Goal: Navigation & Orientation: Understand site structure

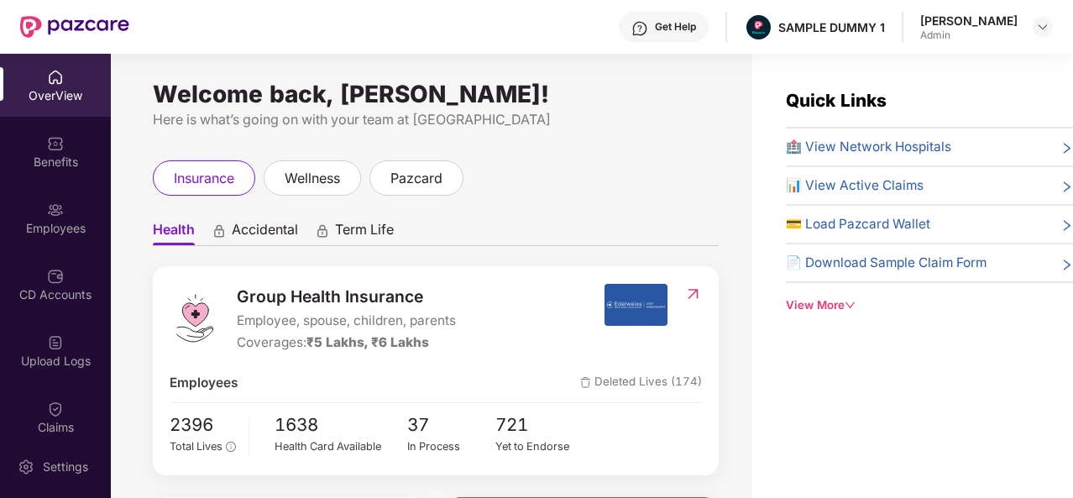
click at [835, 300] on div "View More" at bounding box center [929, 305] width 287 height 18
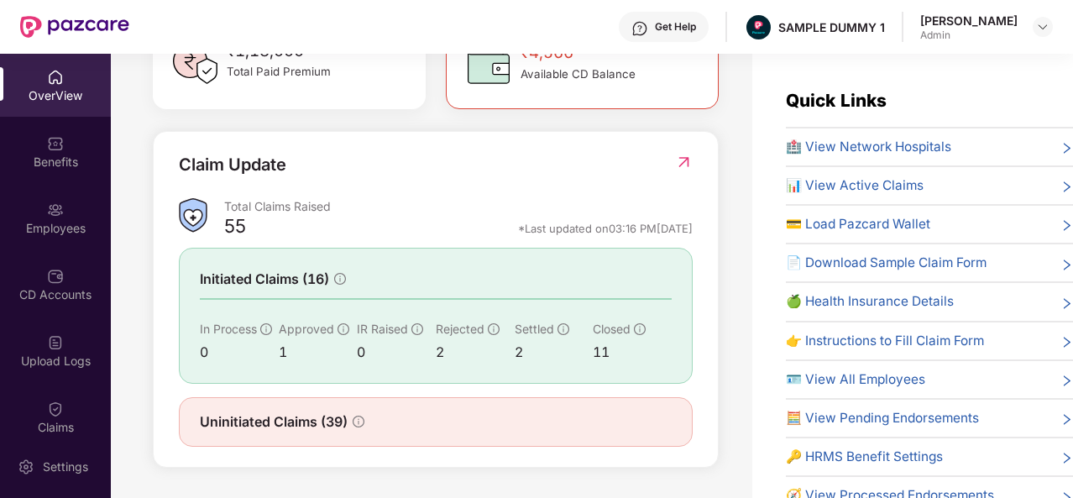
scroll to position [537, 0]
click at [55, 152] on div "Benefits" at bounding box center [55, 151] width 111 height 63
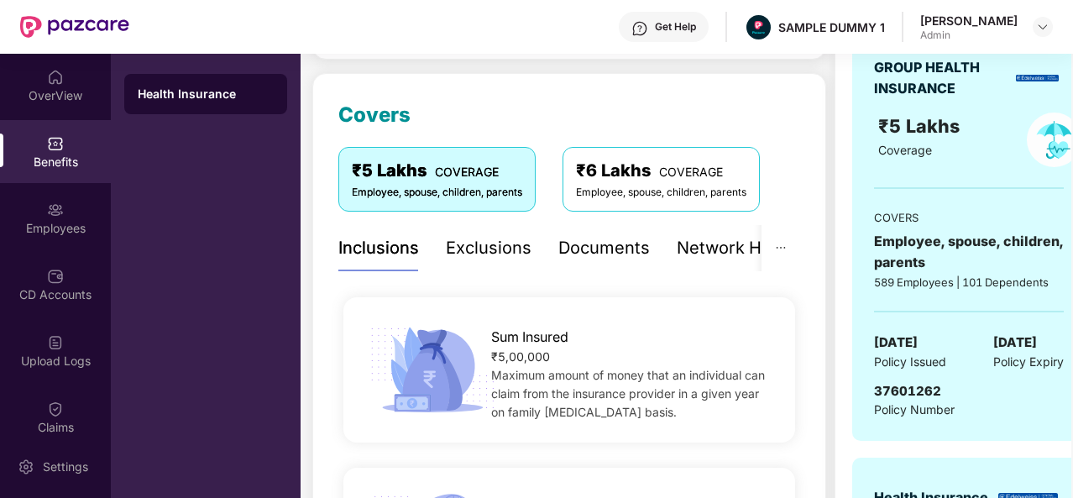
scroll to position [198, 0]
click at [475, 250] on div "Exclusions" at bounding box center [489, 249] width 86 height 26
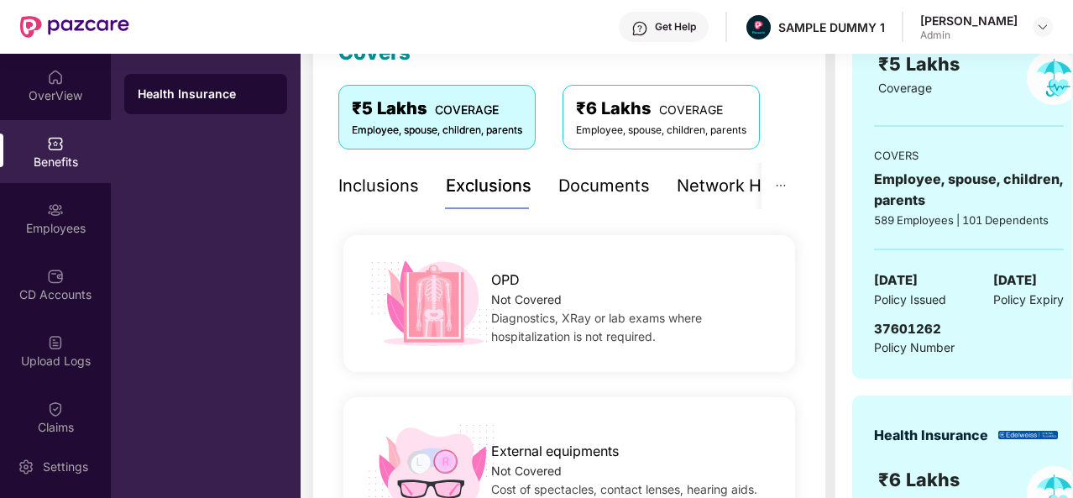
scroll to position [260, 0]
click at [603, 193] on div "Documents" at bounding box center [604, 187] width 92 height 26
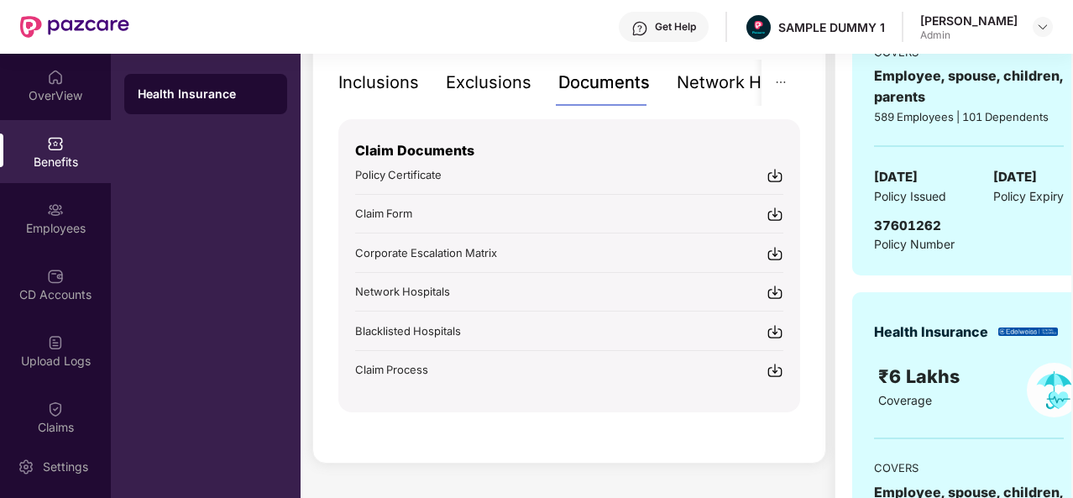
scroll to position [377, 0]
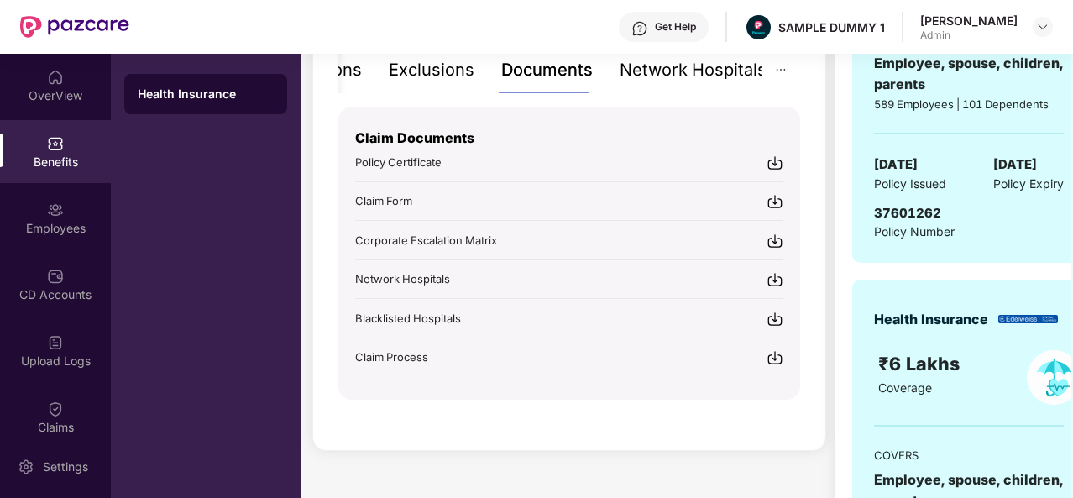
click at [718, 64] on div "Network Hospitals" at bounding box center [693, 70] width 147 height 26
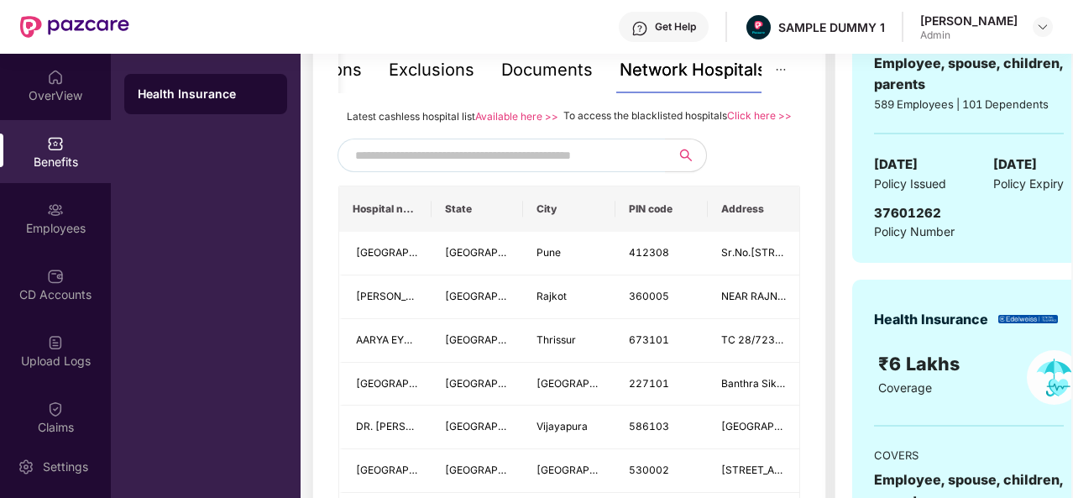
click at [434, 168] on input "text" at bounding box center [498, 155] width 287 height 25
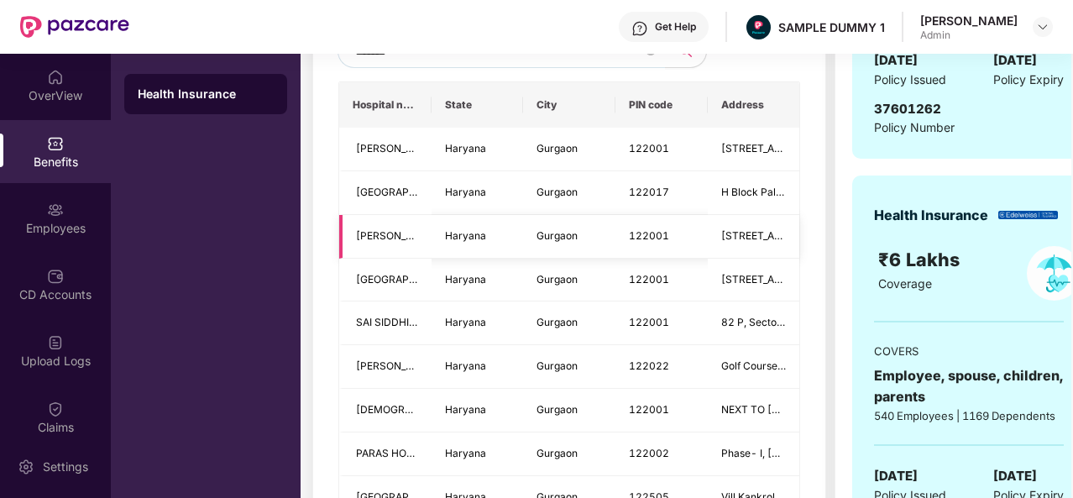
scroll to position [490, 0]
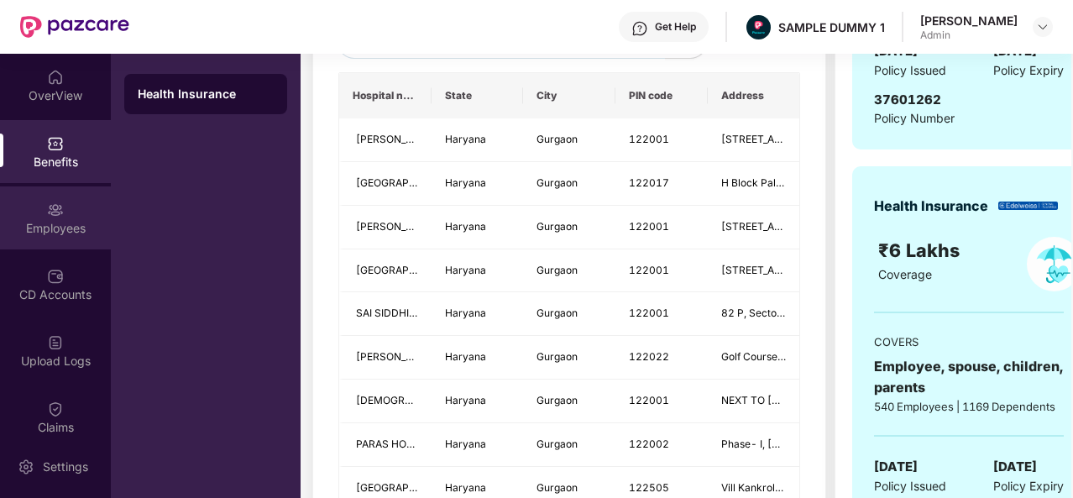
type input "*******"
click at [57, 214] on img at bounding box center [55, 210] width 17 height 17
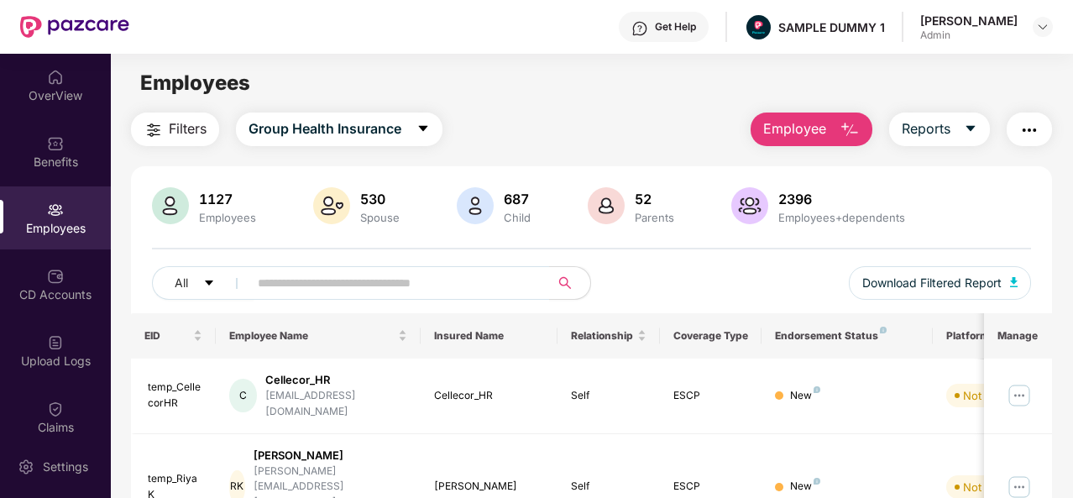
click at [844, 128] on img "button" at bounding box center [850, 130] width 20 height 20
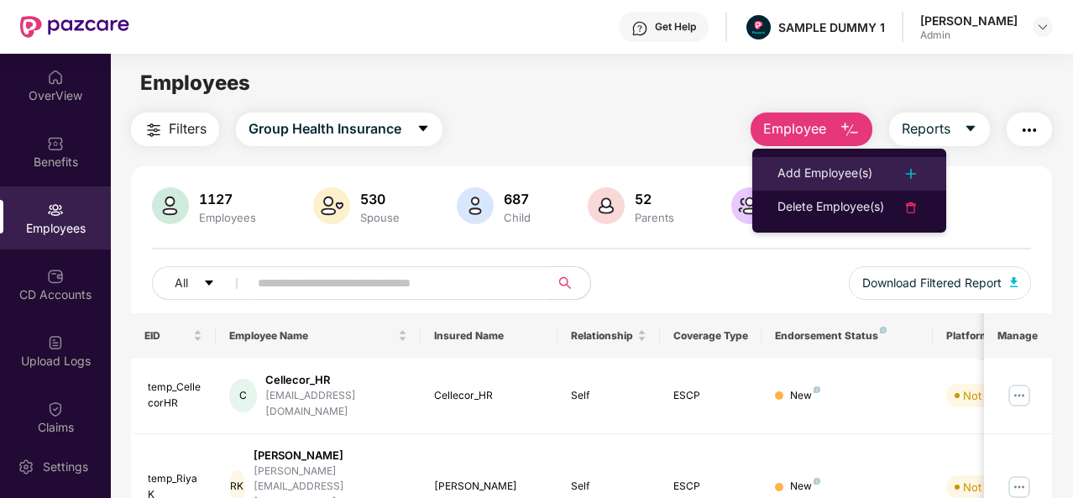
click at [837, 170] on div "Add Employee(s)" at bounding box center [825, 174] width 95 height 20
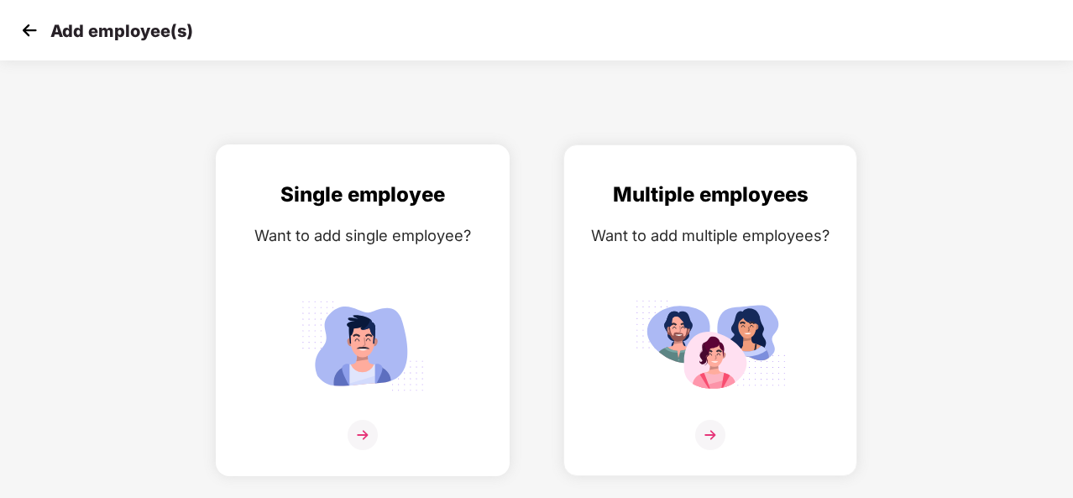
click at [368, 427] on img at bounding box center [363, 435] width 30 height 30
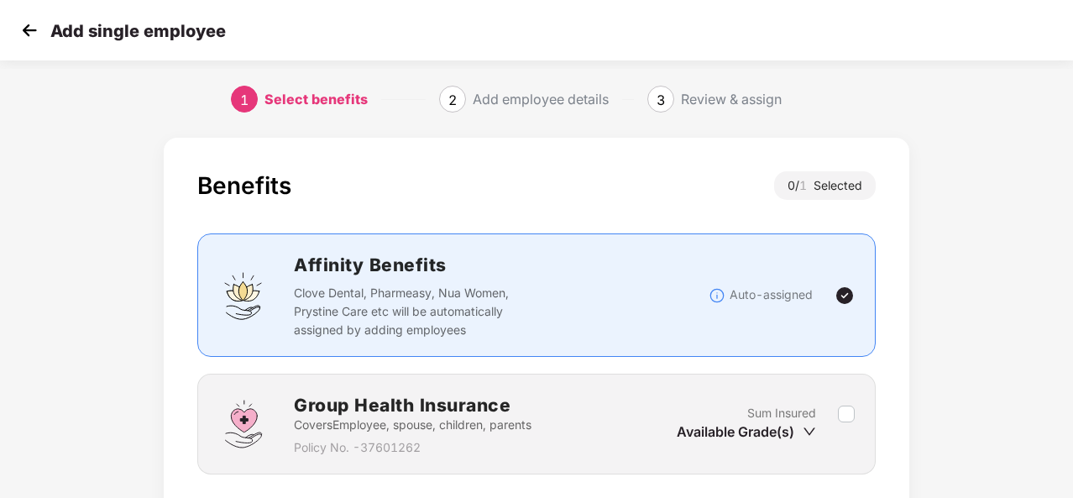
scroll to position [121, 0]
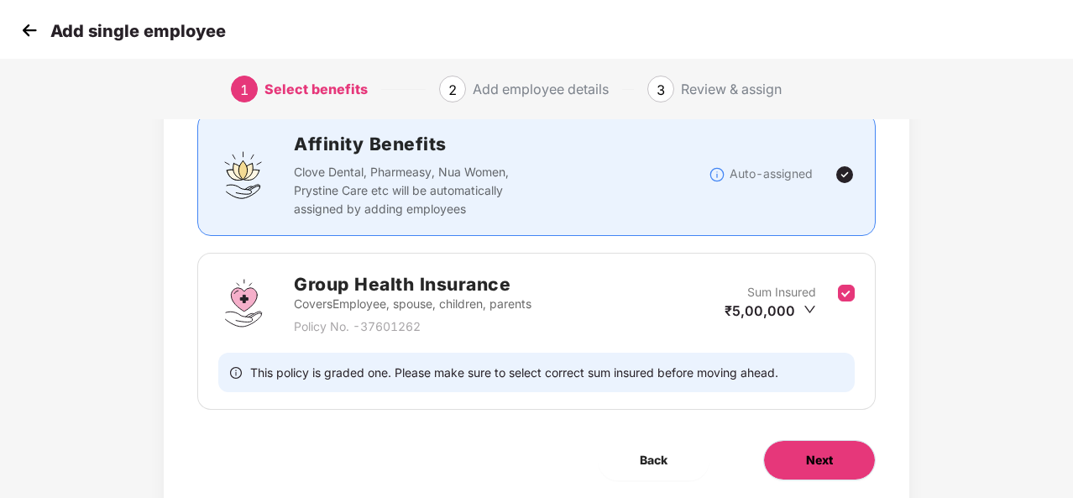
click at [825, 468] on button "Next" at bounding box center [819, 460] width 113 height 40
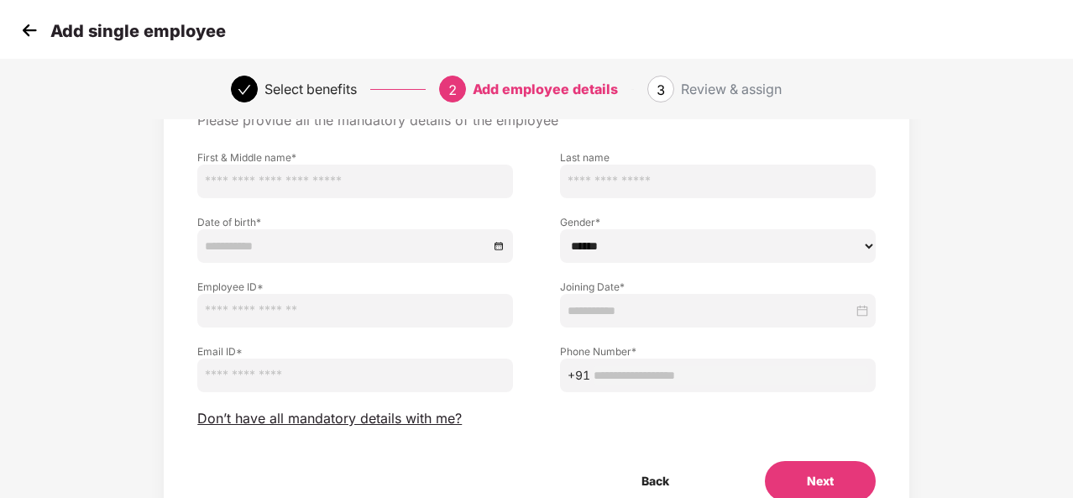
scroll to position [94, 0]
click at [24, 34] on img at bounding box center [29, 30] width 25 height 25
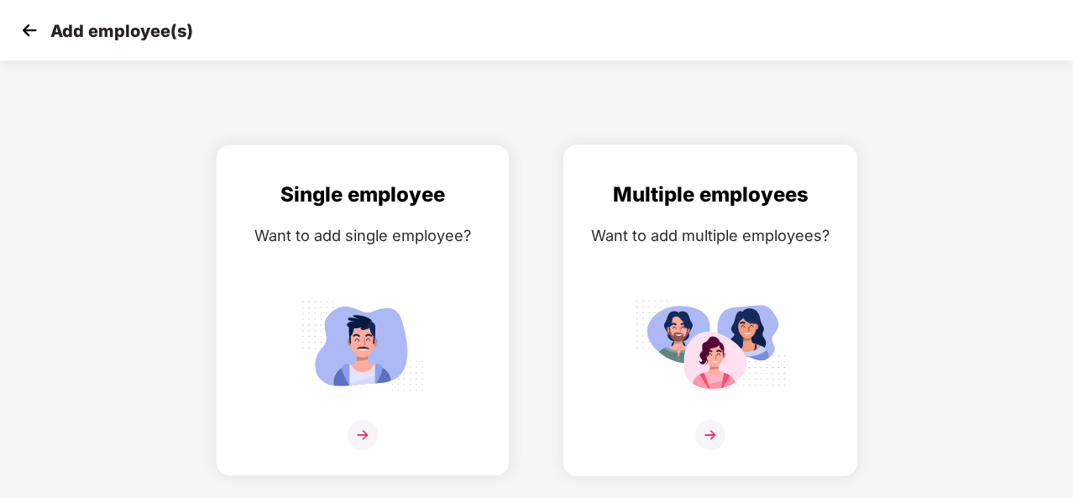
click at [714, 435] on img at bounding box center [710, 435] width 30 height 30
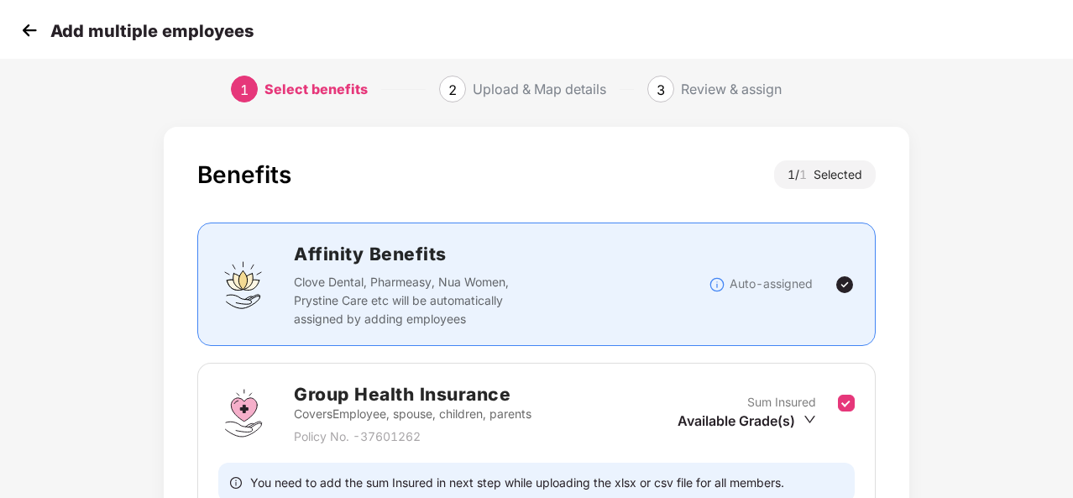
scroll to position [177, 0]
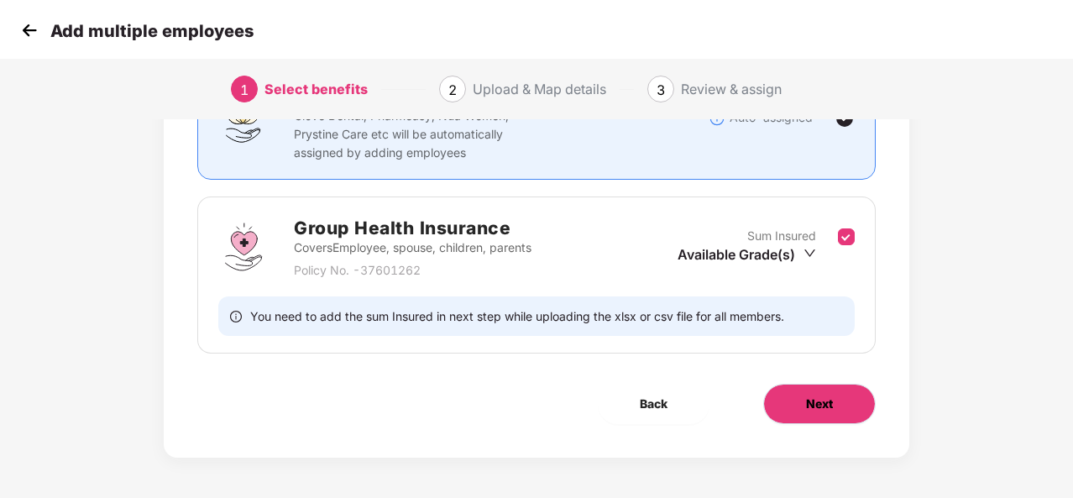
click at [826, 404] on span "Next" at bounding box center [819, 404] width 27 height 18
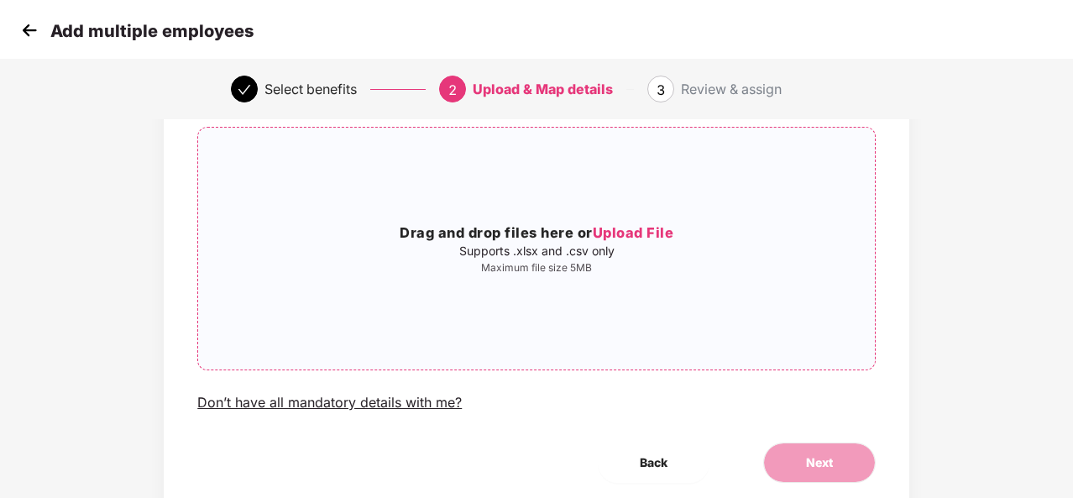
scroll to position [127, 0]
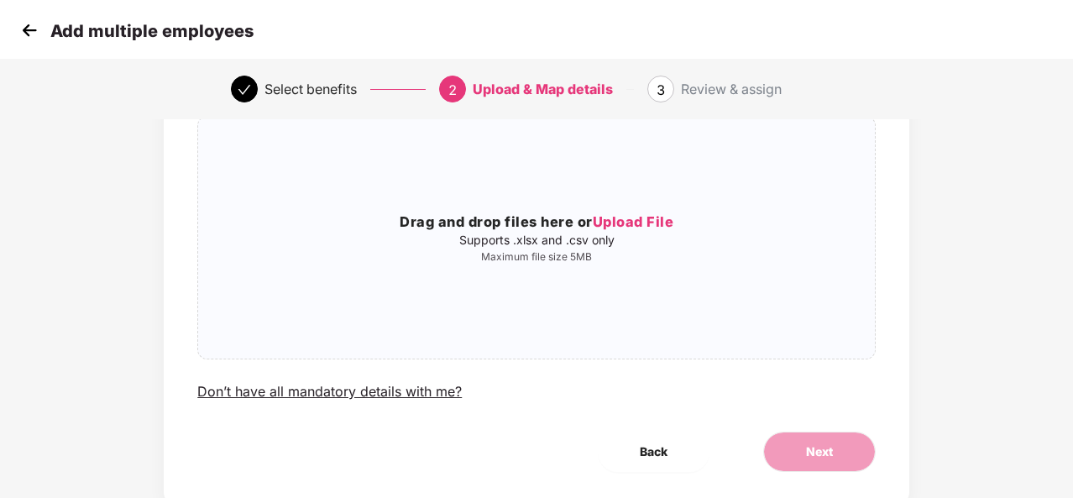
click at [30, 30] on img at bounding box center [29, 30] width 25 height 25
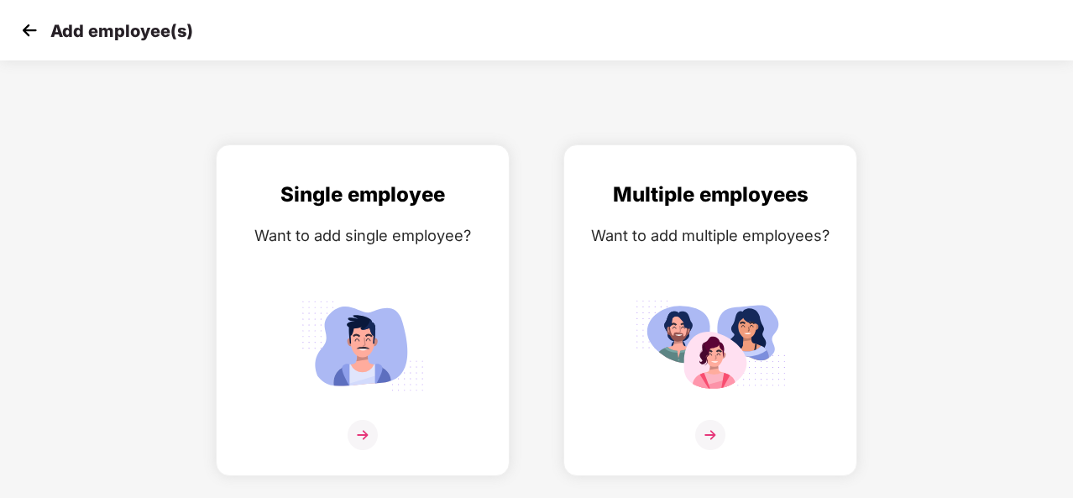
click at [30, 30] on img at bounding box center [29, 30] width 25 height 25
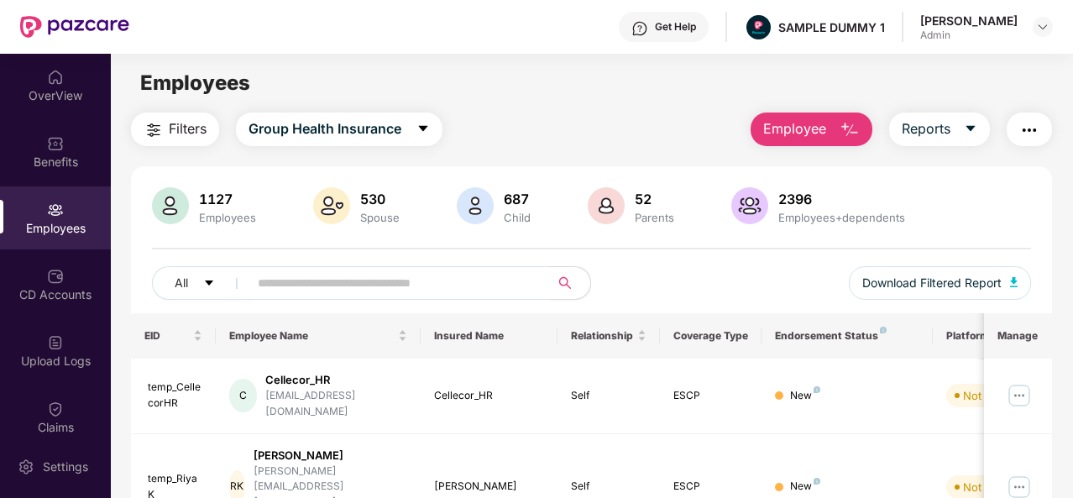
click at [855, 133] on img "button" at bounding box center [850, 130] width 20 height 20
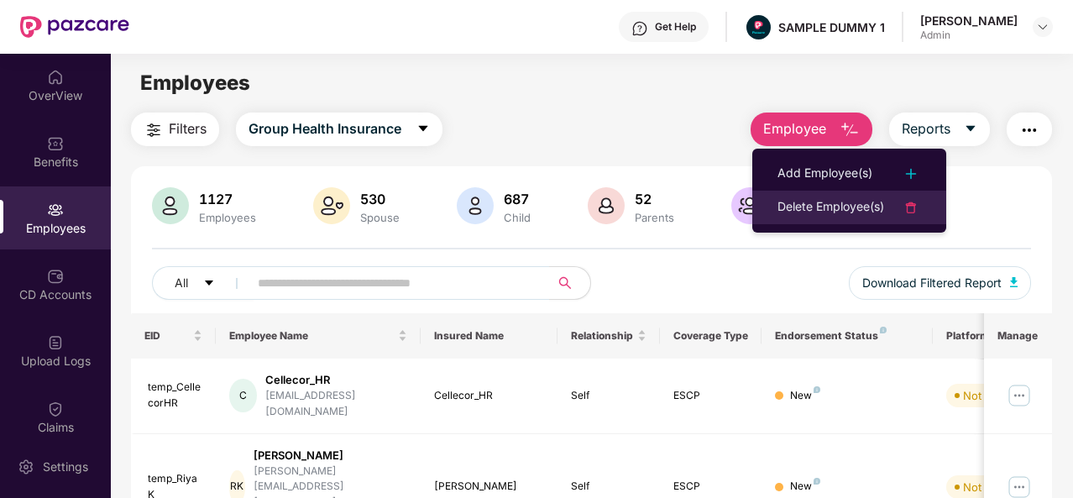
click at [826, 207] on div "Delete Employee(s)" at bounding box center [831, 207] width 107 height 20
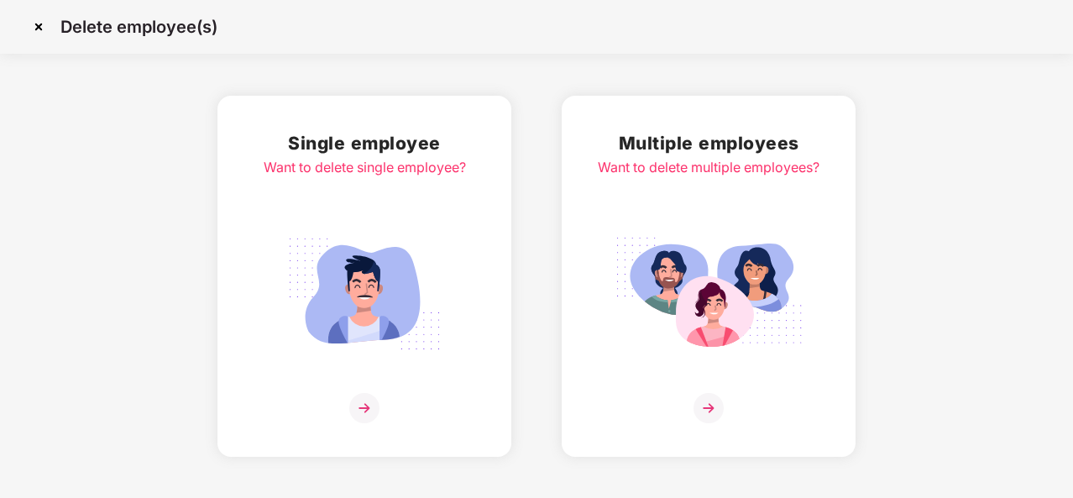
click at [357, 405] on img at bounding box center [364, 408] width 30 height 30
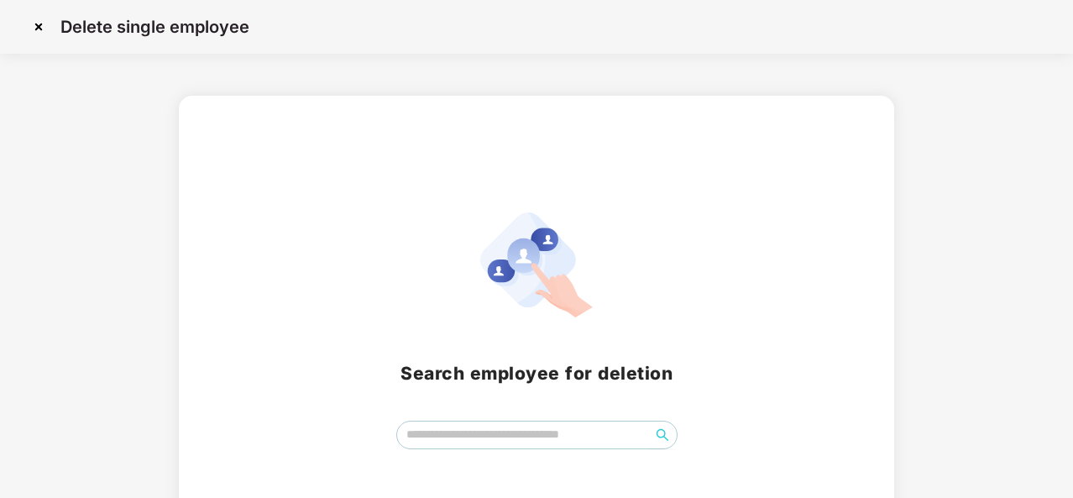
click at [34, 29] on img at bounding box center [38, 26] width 27 height 27
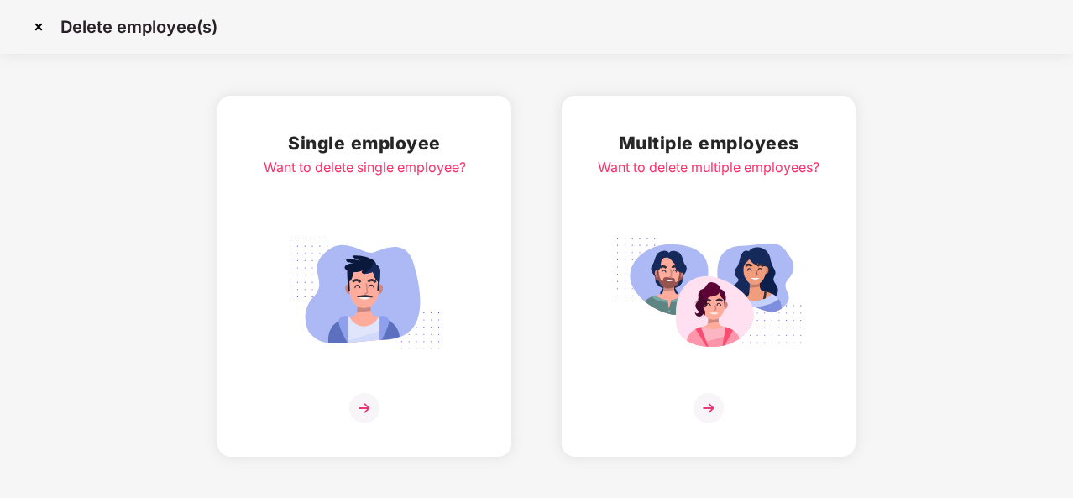
click at [35, 29] on img at bounding box center [38, 26] width 27 height 27
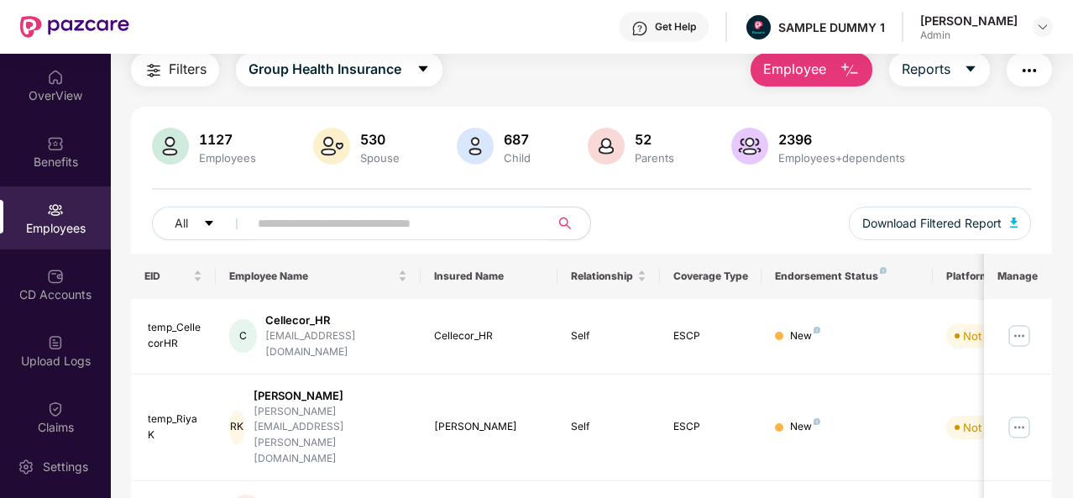
scroll to position [60, 0]
click at [60, 288] on div "CD Accounts" at bounding box center [55, 294] width 111 height 17
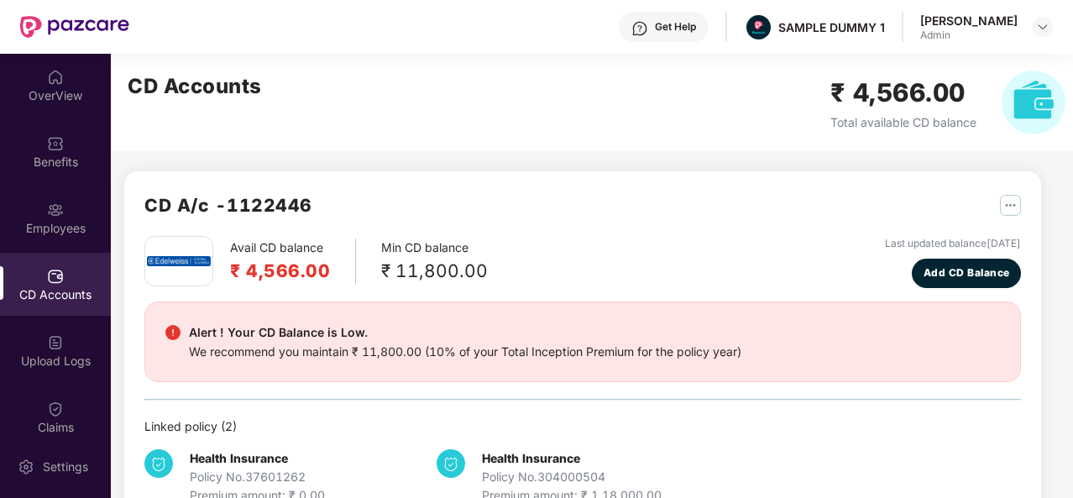
scroll to position [1, 0]
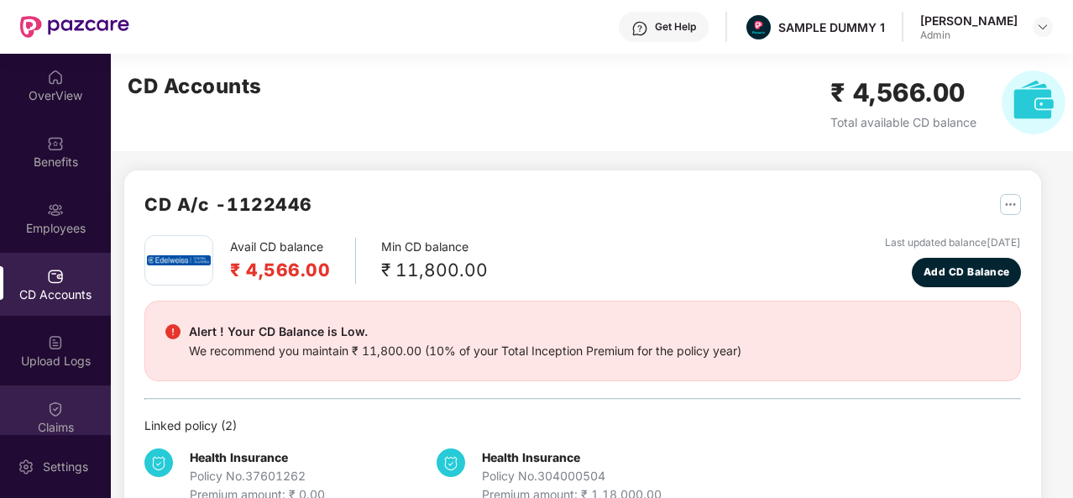
click at [55, 410] on img at bounding box center [55, 409] width 17 height 17
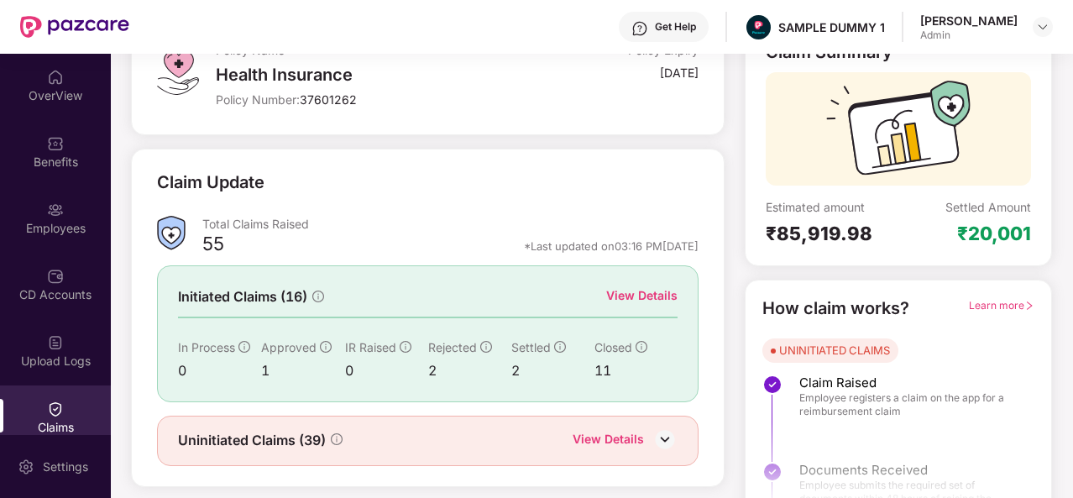
scroll to position [158, 0]
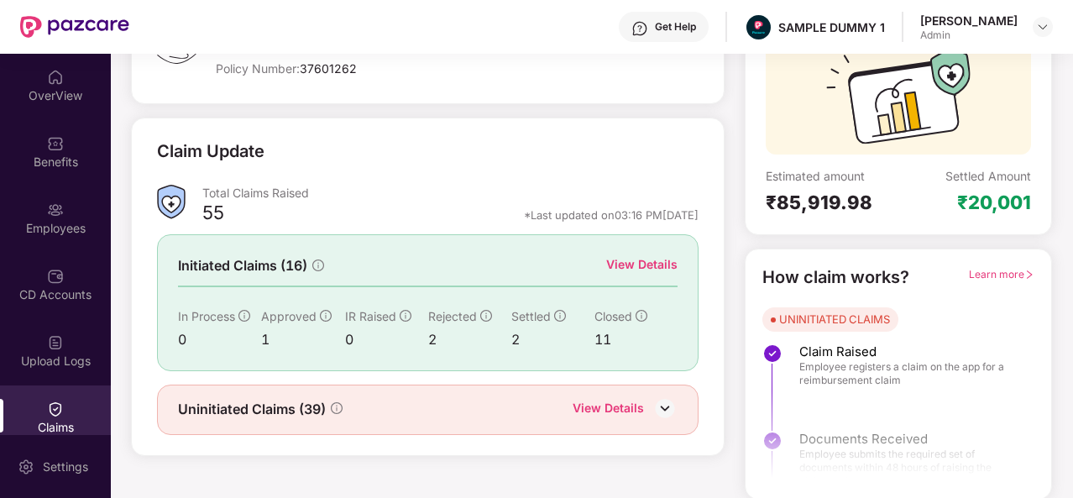
click at [626, 406] on div "View Details" at bounding box center [608, 410] width 71 height 22
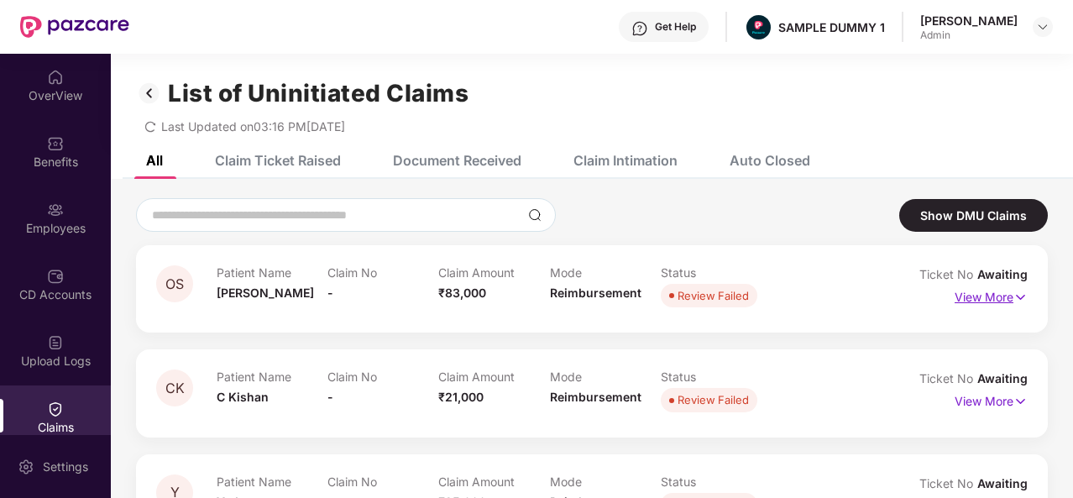
click at [1009, 298] on p "View More" at bounding box center [991, 295] width 73 height 23
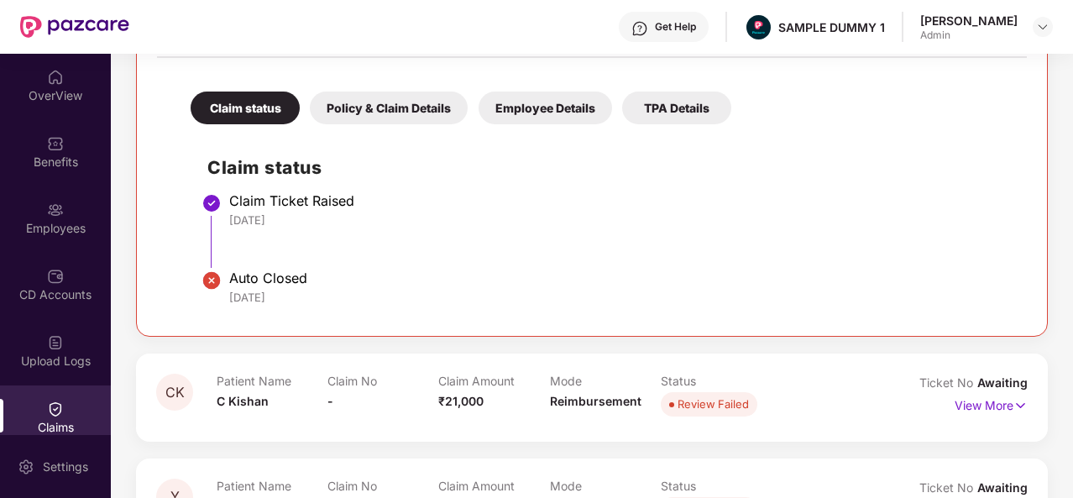
scroll to position [361, 0]
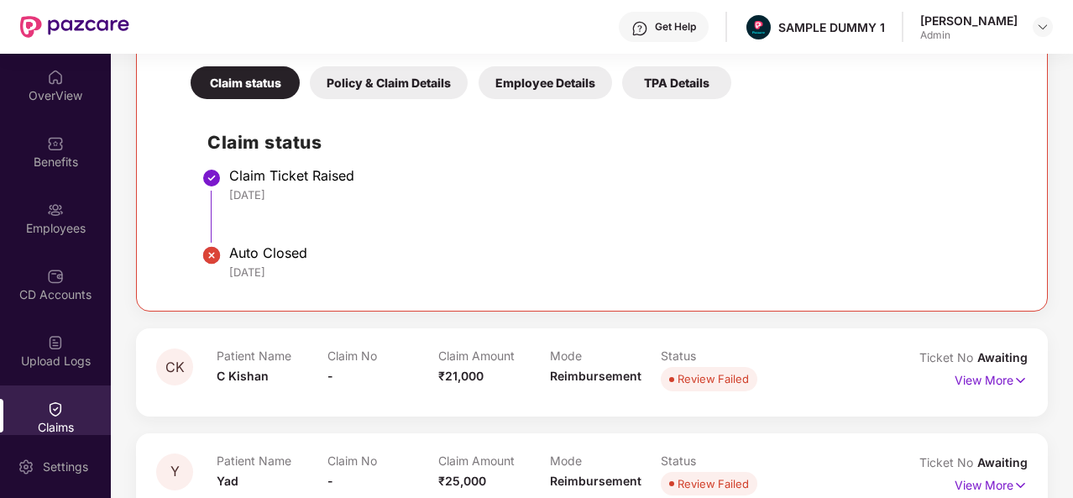
click at [393, 79] on div "Policy & Claim Details" at bounding box center [389, 82] width 158 height 33
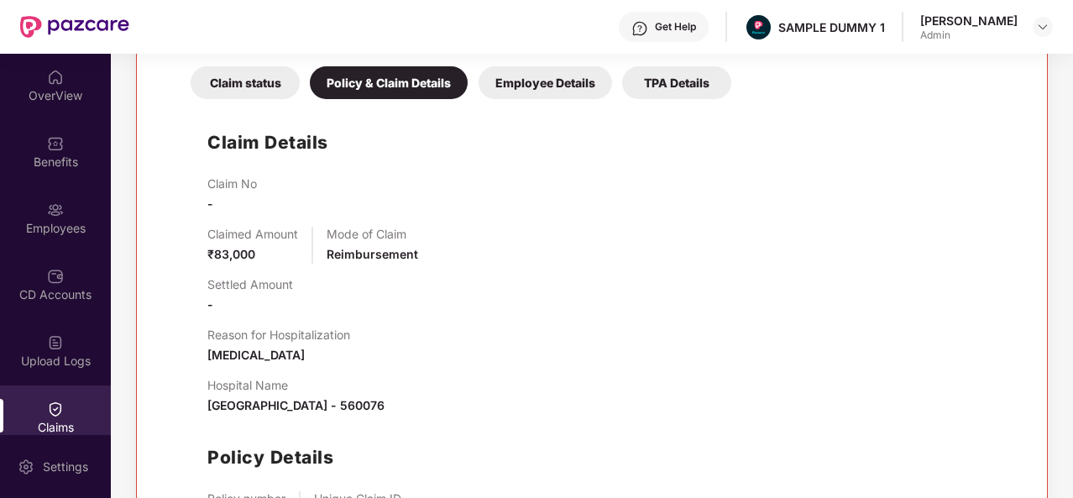
click at [509, 83] on div "Employee Details" at bounding box center [546, 82] width 134 height 33
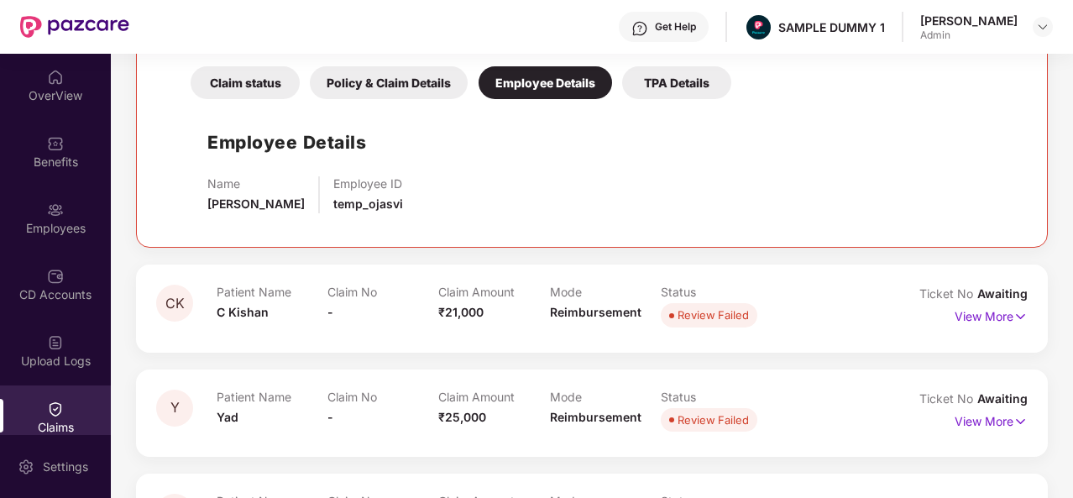
click at [658, 80] on div "TPA Details" at bounding box center [676, 82] width 109 height 33
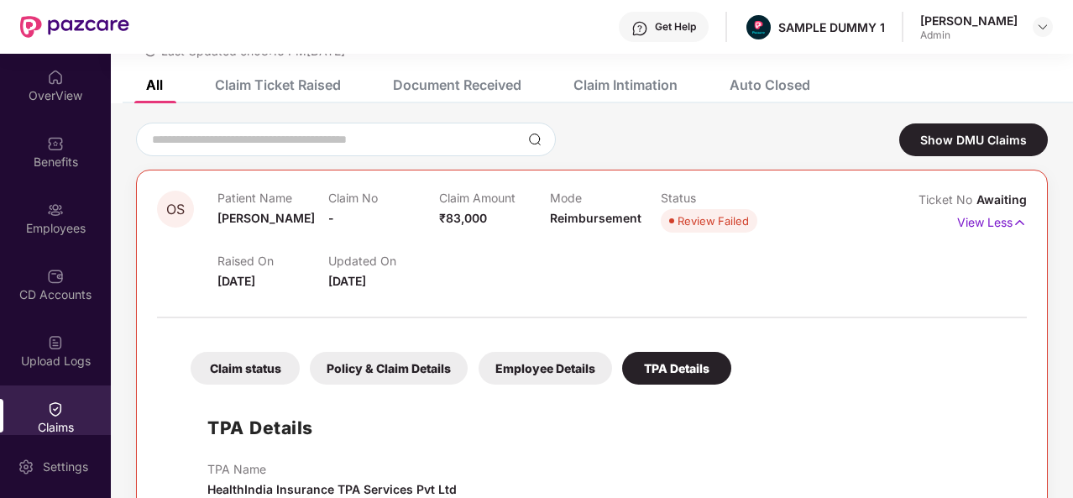
scroll to position [0, 0]
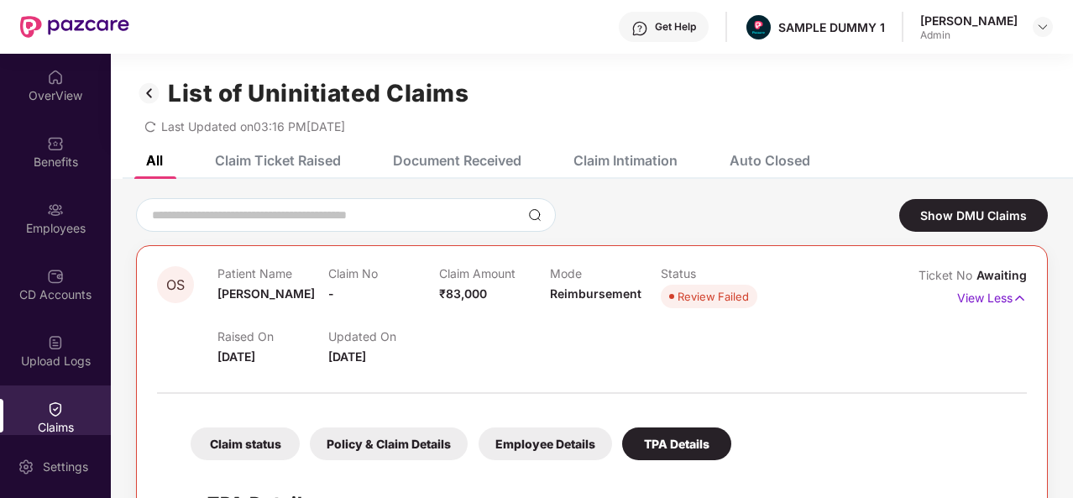
click at [148, 94] on img at bounding box center [149, 93] width 27 height 29
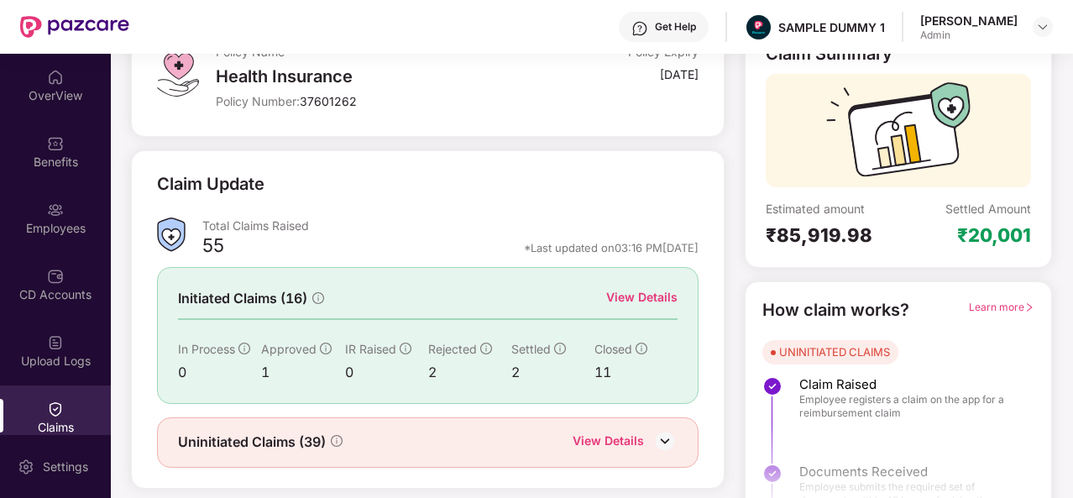
scroll to position [158, 0]
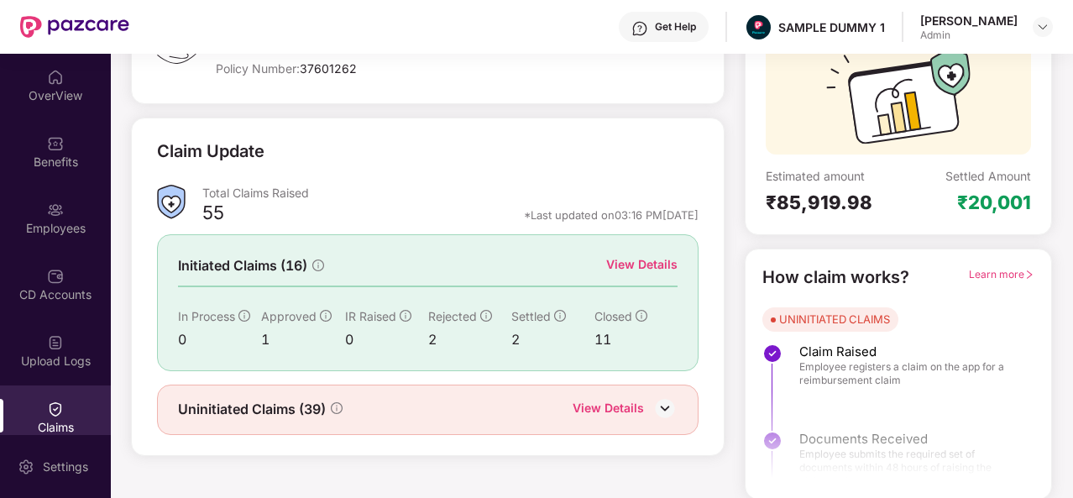
click at [643, 263] on div "View Details" at bounding box center [641, 264] width 71 height 18
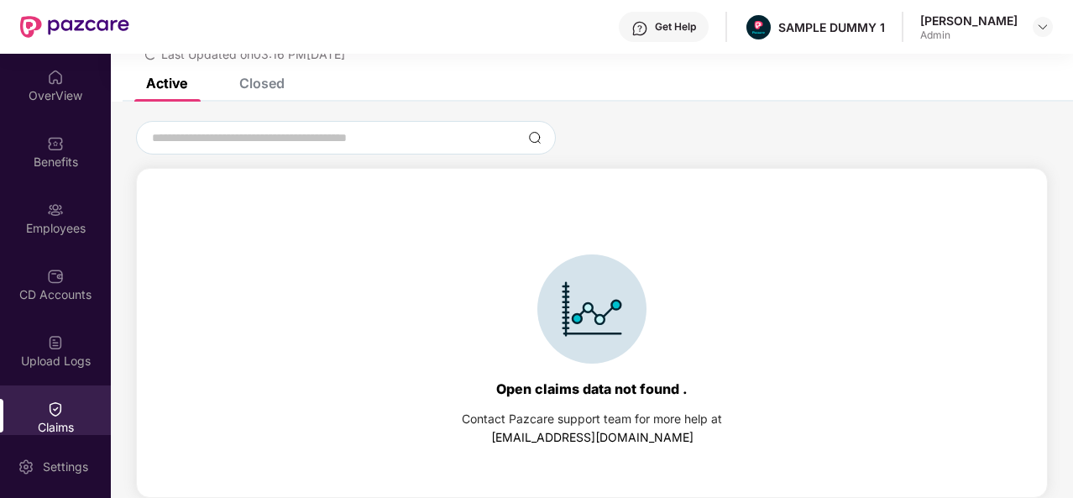
click at [251, 88] on div "Closed" at bounding box center [261, 83] width 45 height 17
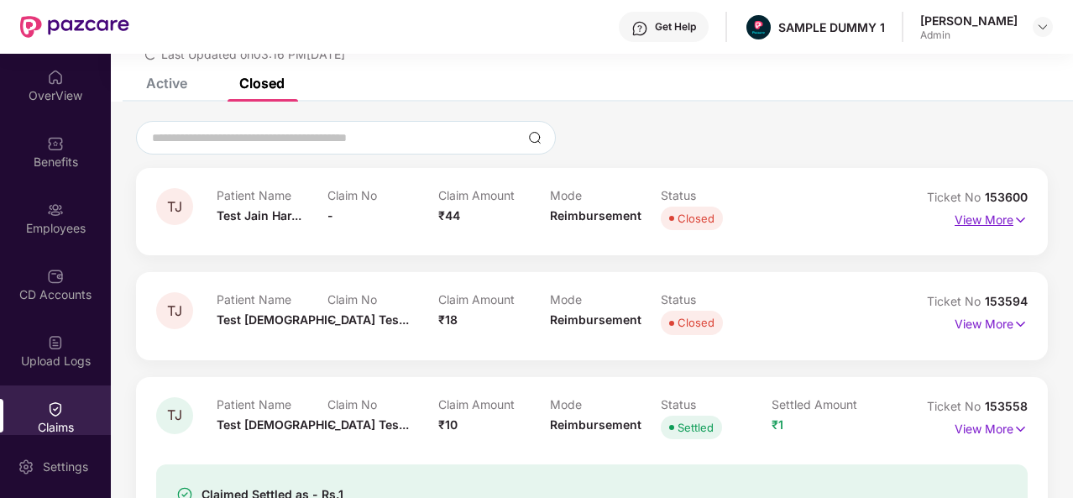
click at [1001, 217] on p "View More" at bounding box center [991, 218] width 73 height 23
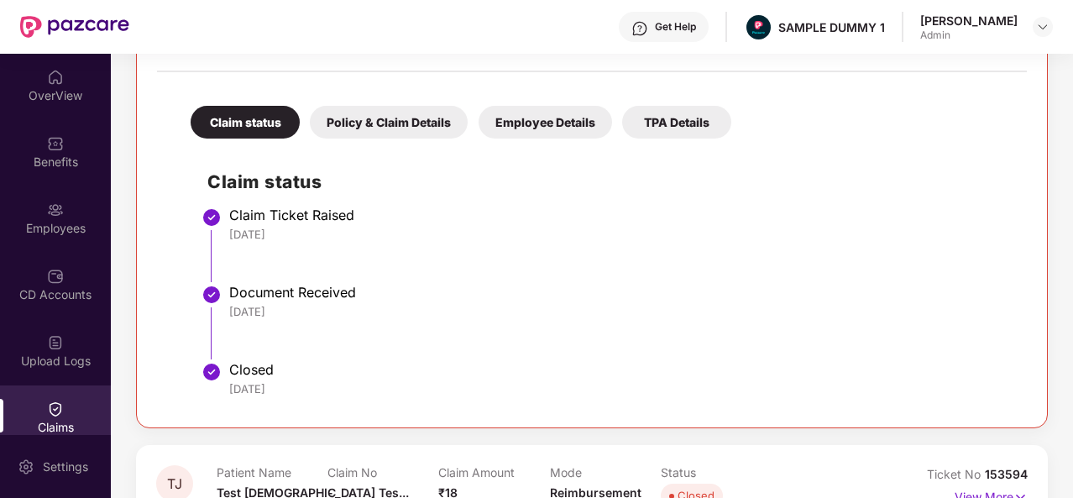
scroll to position [318, 0]
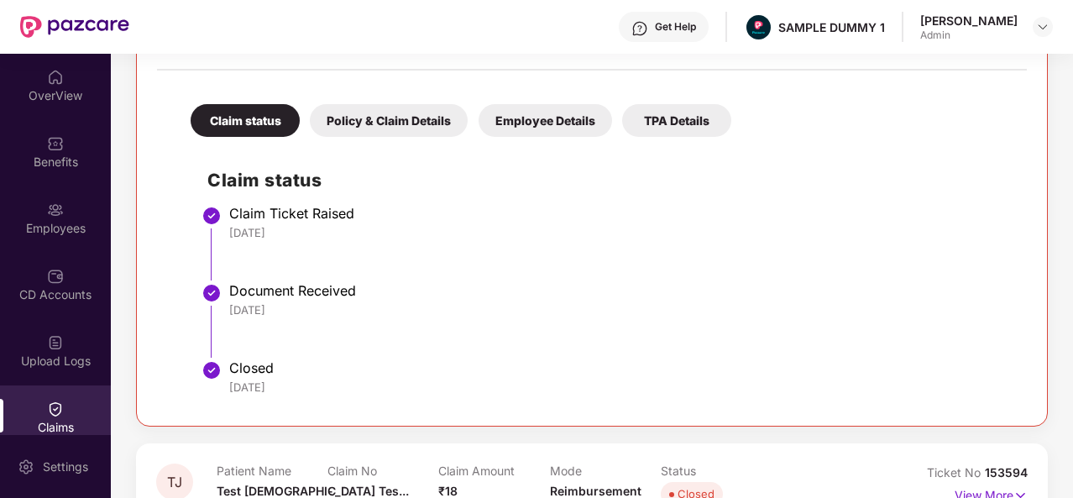
click at [396, 119] on div "Policy & Claim Details" at bounding box center [389, 120] width 158 height 33
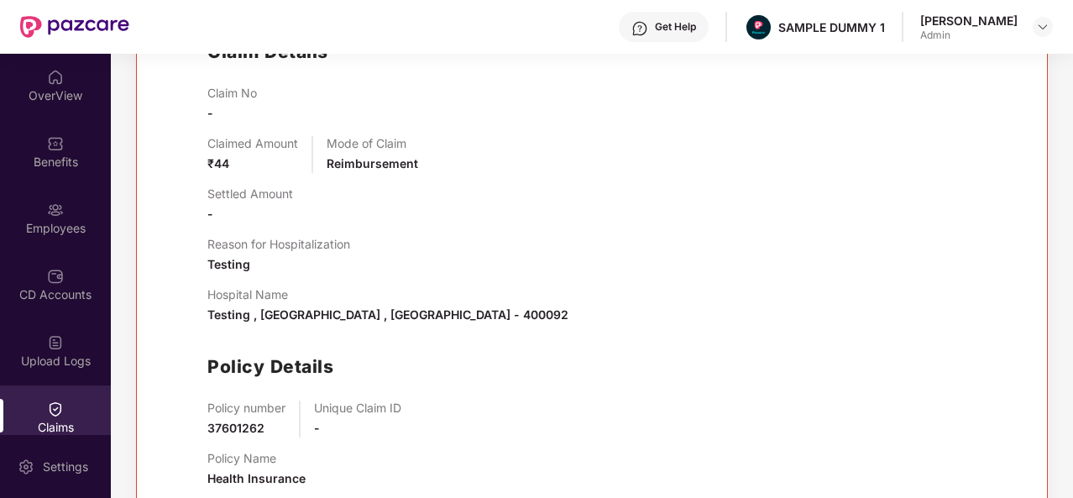
scroll to position [230, 0]
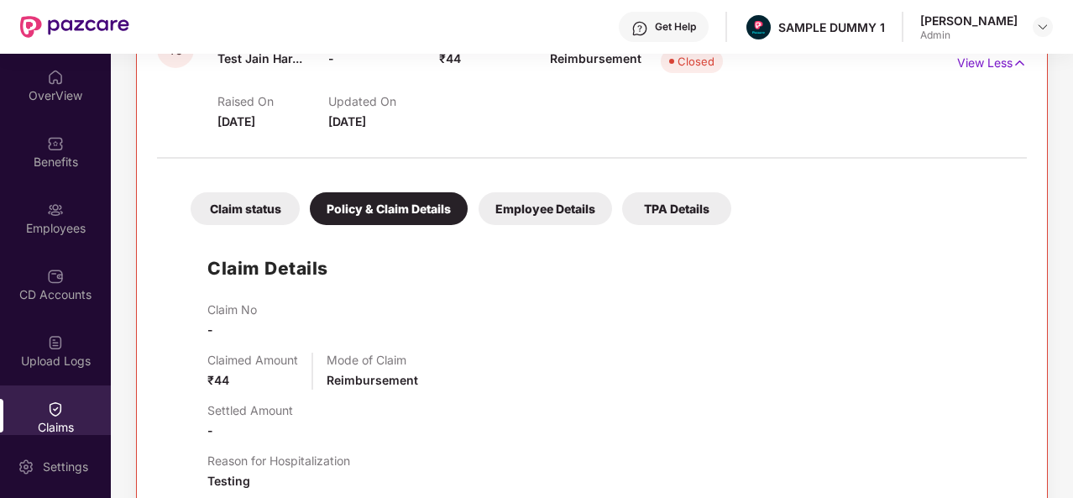
click at [535, 204] on div "Employee Details" at bounding box center [546, 208] width 134 height 33
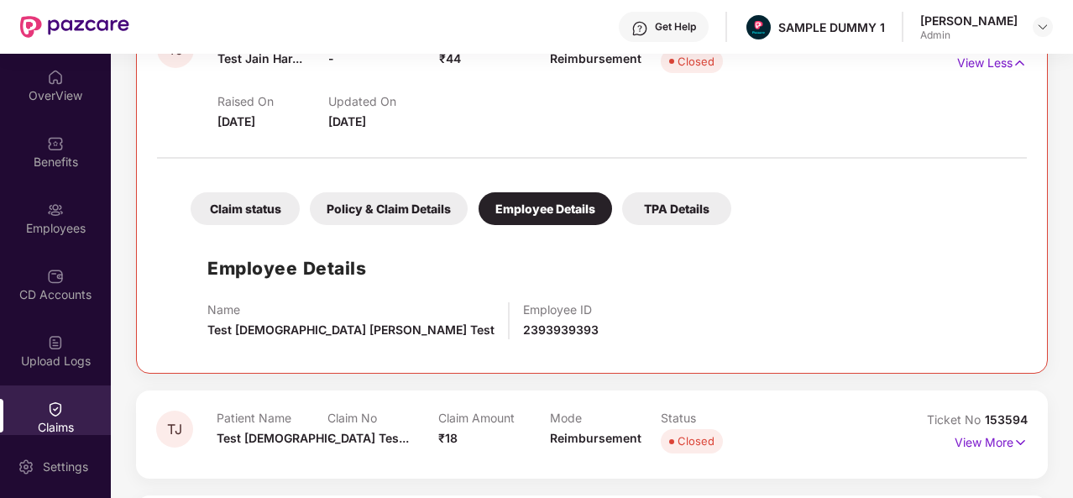
click at [692, 208] on div "TPA Details" at bounding box center [676, 208] width 109 height 33
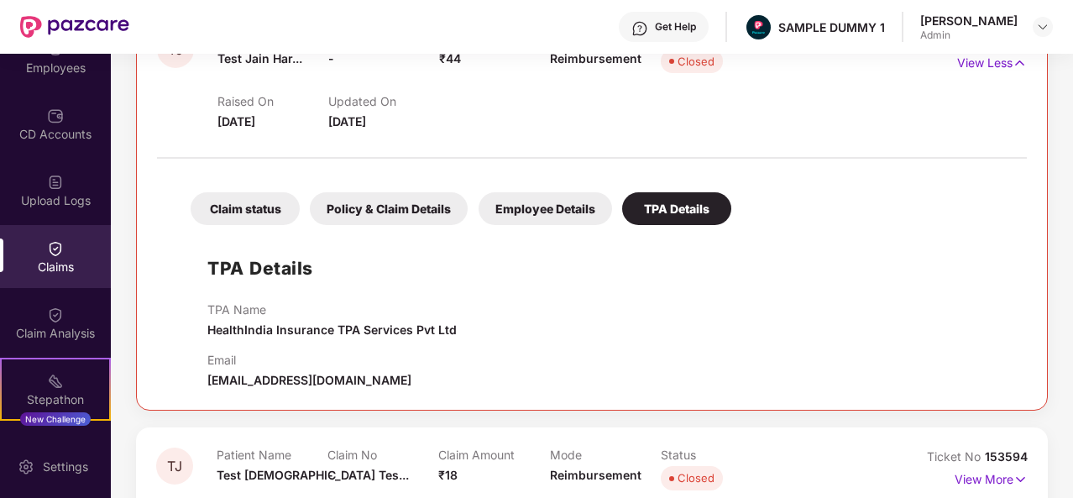
scroll to position [176, 0]
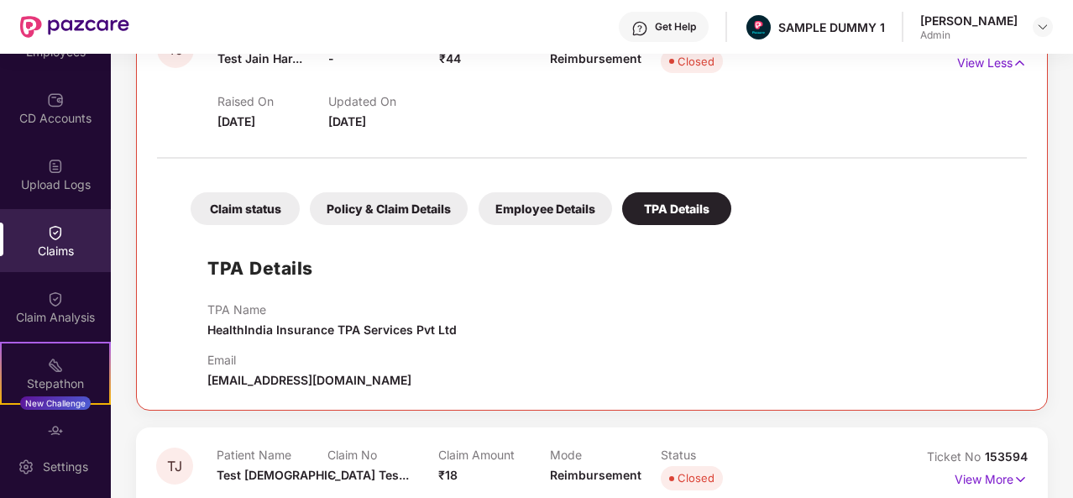
click at [74, 317] on div "Claim Analysis" at bounding box center [55, 317] width 111 height 17
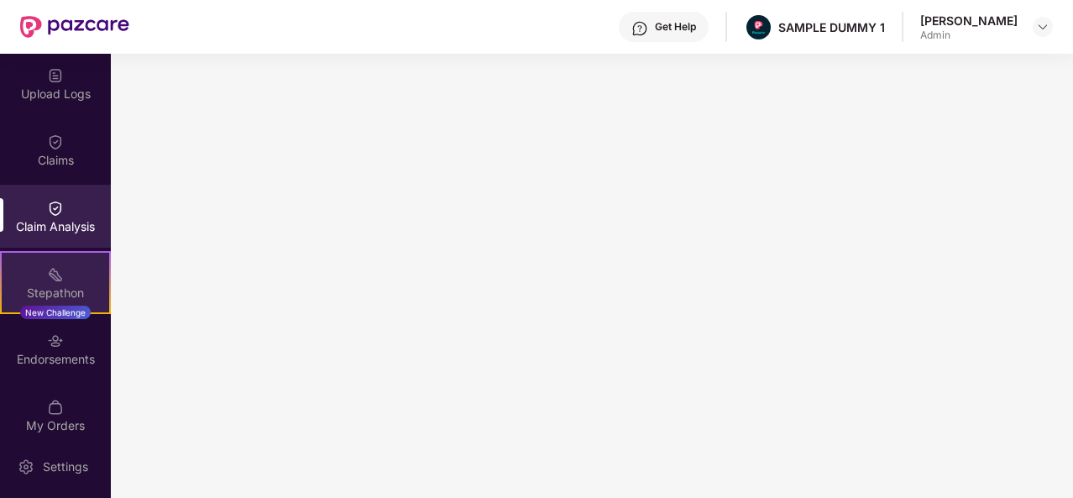
scroll to position [276, 0]
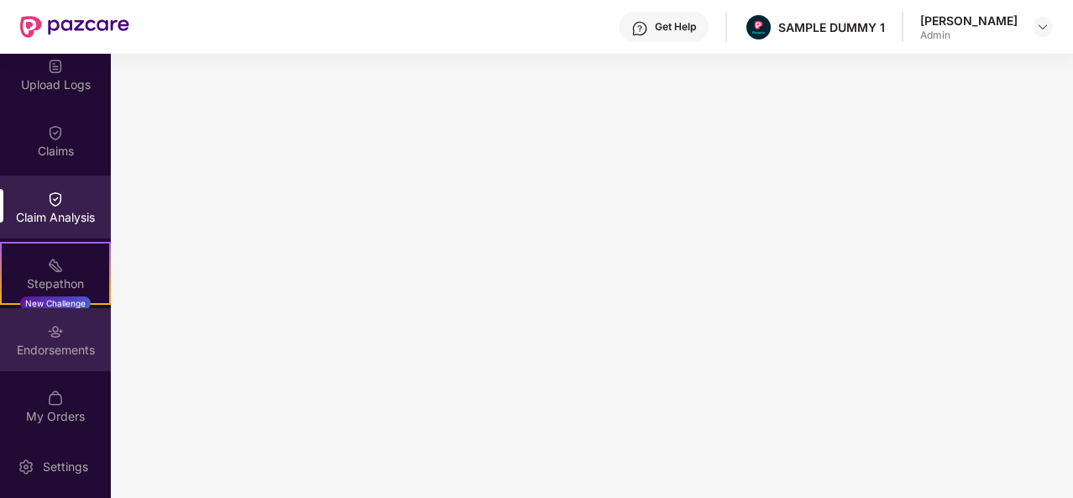
click at [55, 336] on img at bounding box center [55, 331] width 17 height 17
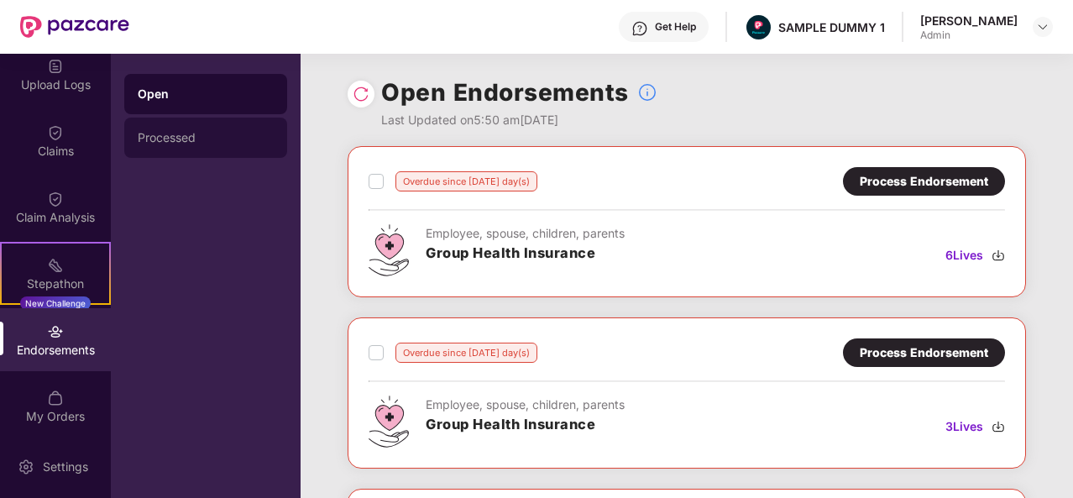
click at [187, 131] on div "Processed" at bounding box center [206, 137] width 136 height 13
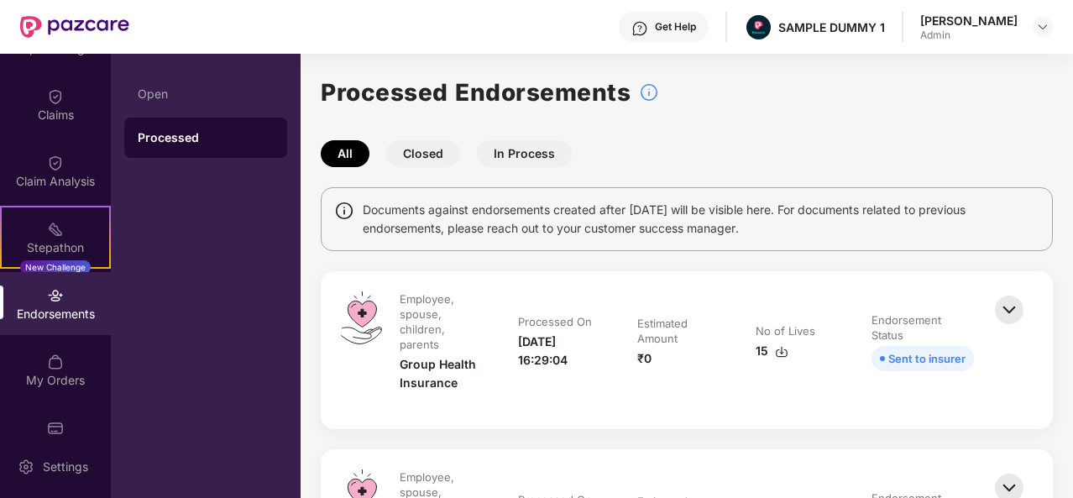
scroll to position [348, 0]
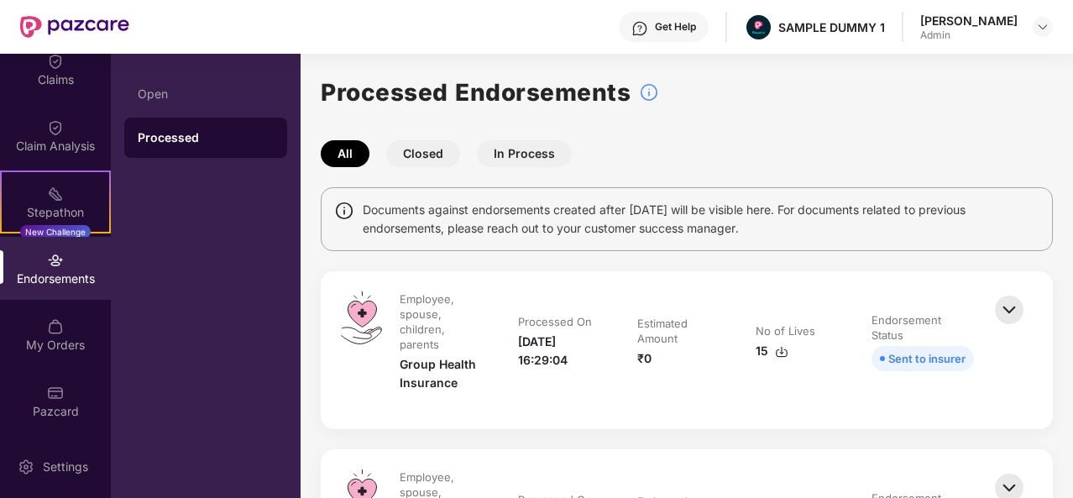
click at [48, 325] on img at bounding box center [55, 326] width 17 height 17
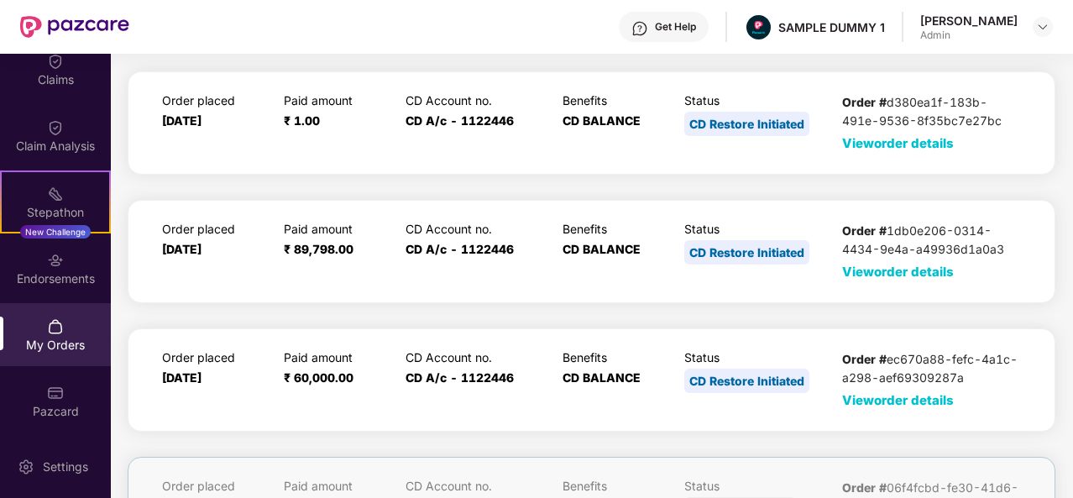
scroll to position [60, 0]
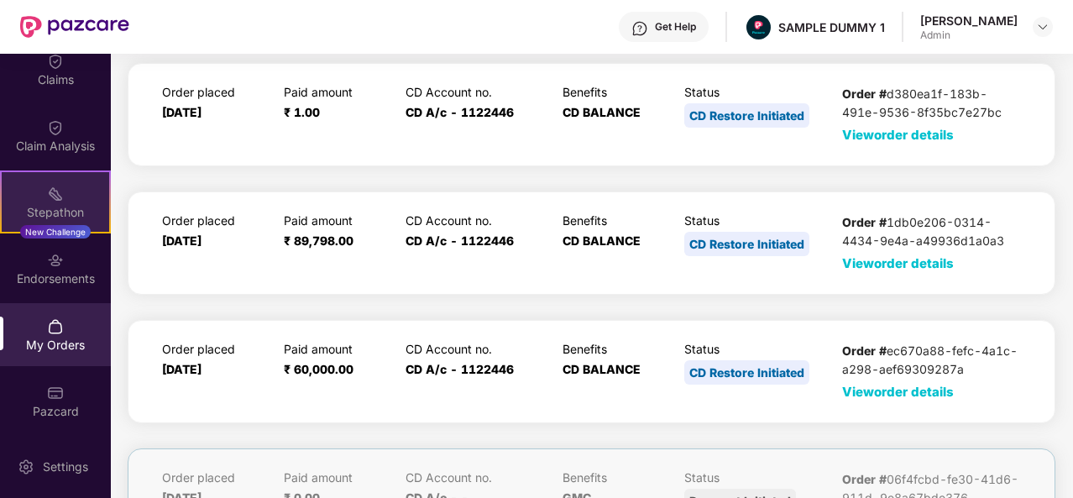
click at [53, 204] on div "Stepathon" at bounding box center [55, 212] width 107 height 17
